Goal: Information Seeking & Learning: Learn about a topic

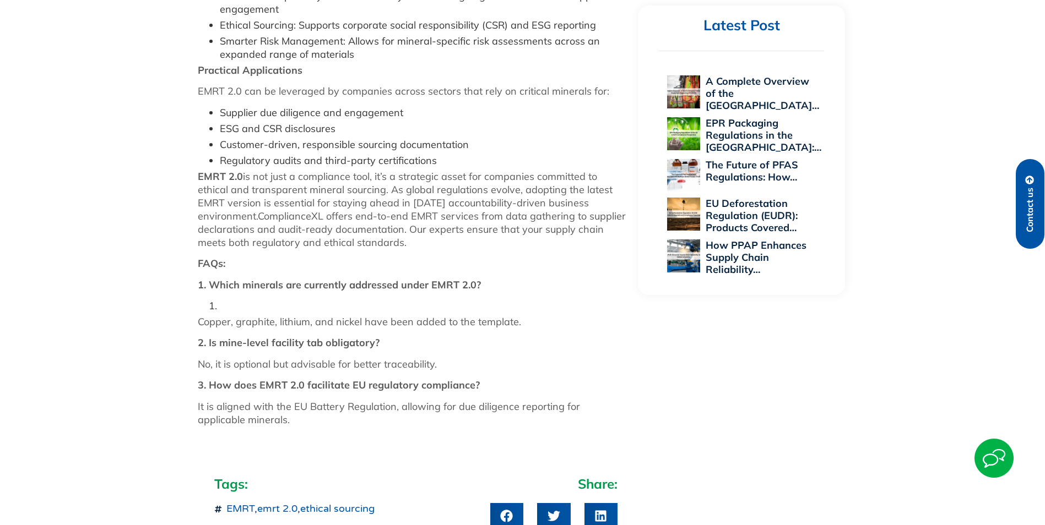
scroll to position [1307, 0]
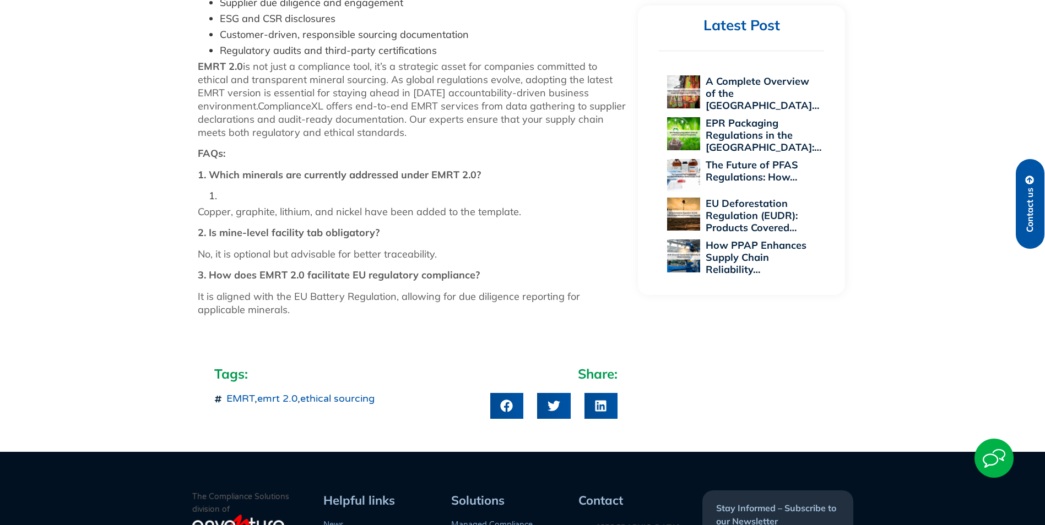
click at [279, 393] on link "emrt 2.0" at bounding box center [277, 399] width 40 height 12
